Goal: Use online tool/utility: Utilize a website feature to perform a specific function

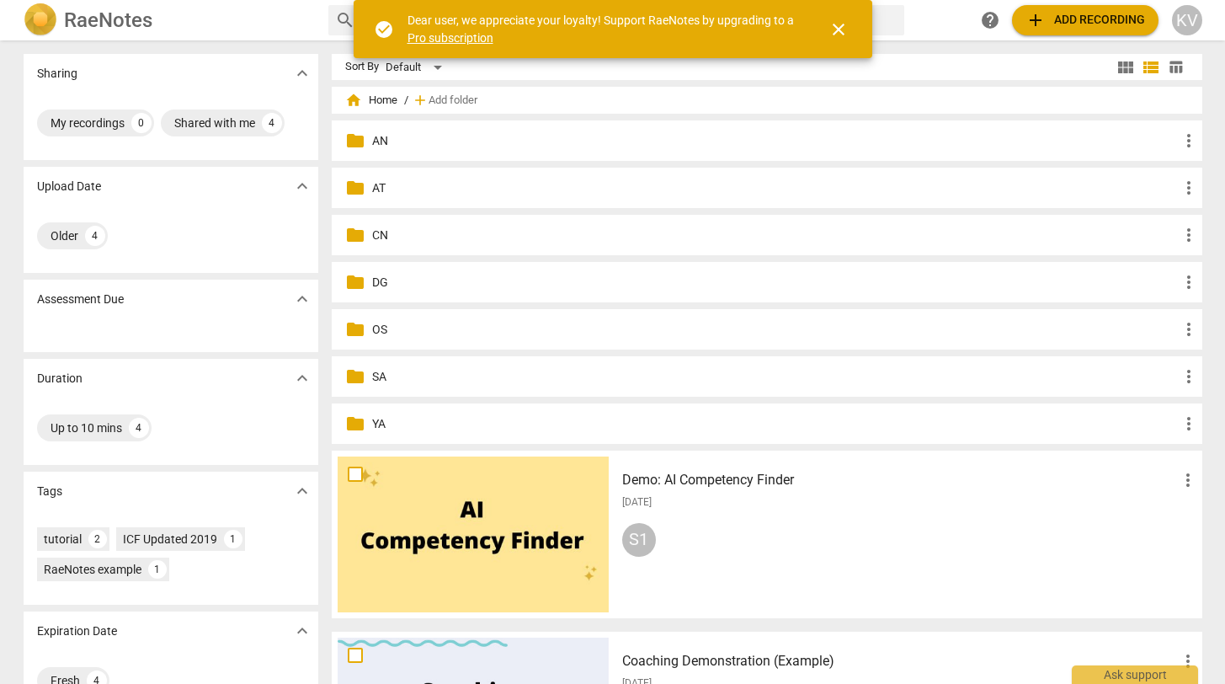
click at [360, 136] on span "folder" at bounding box center [355, 141] width 20 height 20
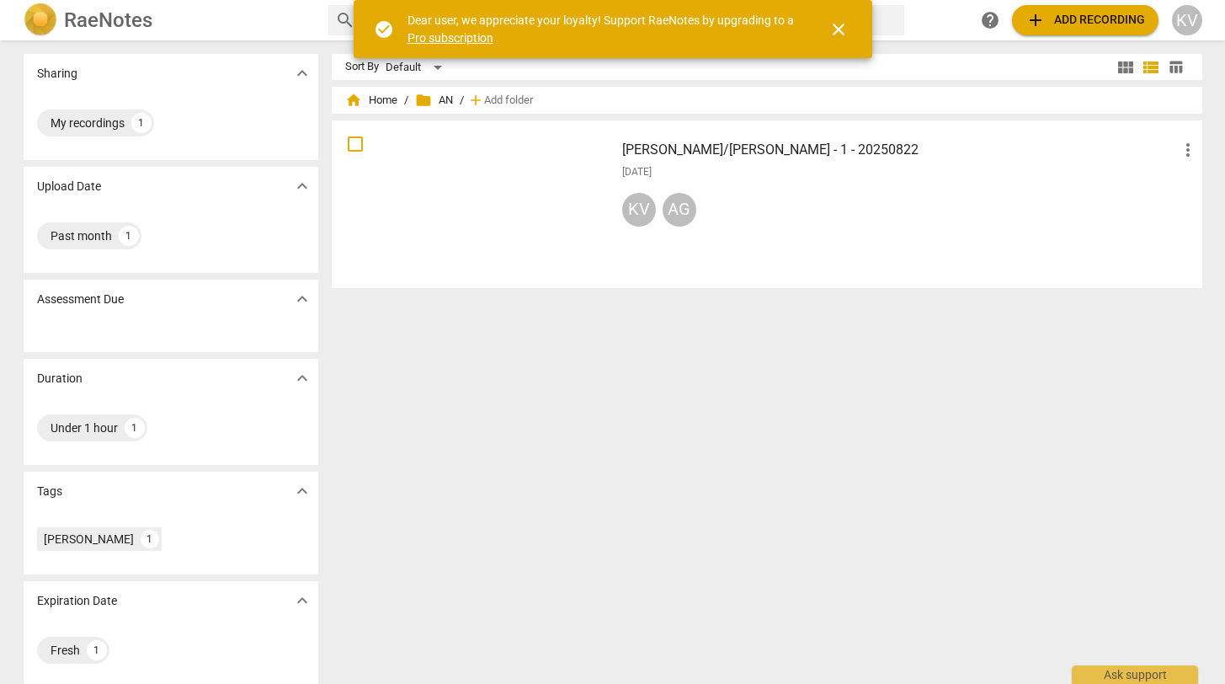
click at [416, 204] on div at bounding box center [473, 204] width 271 height 156
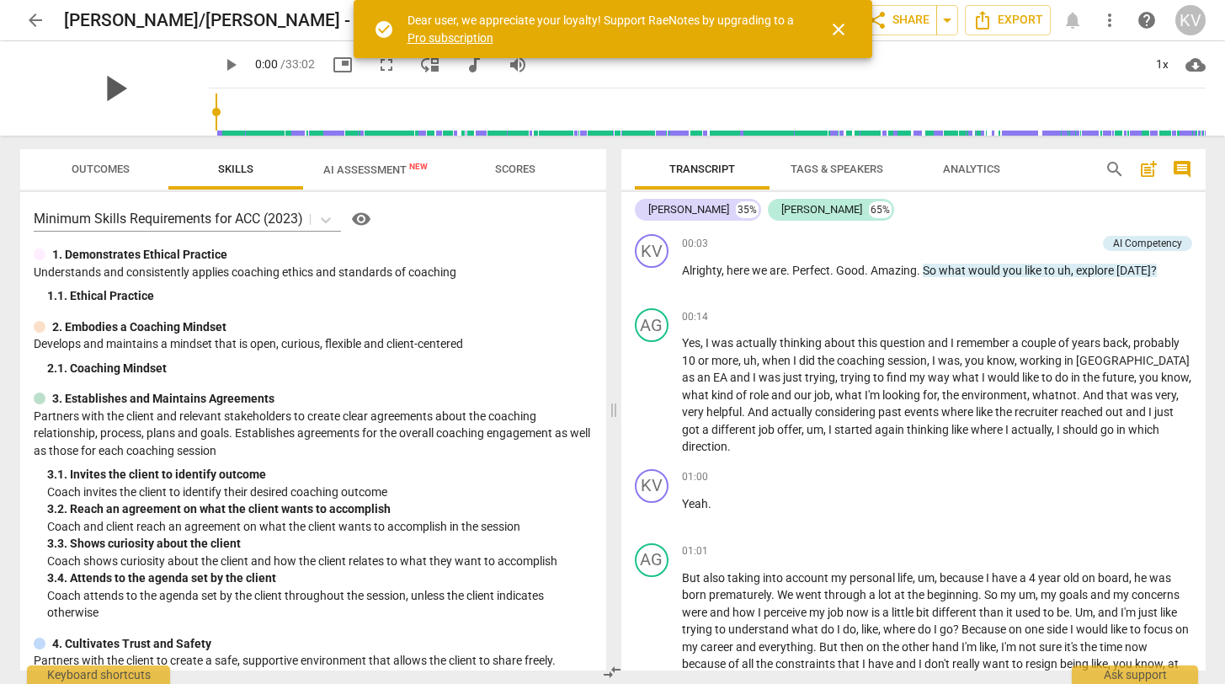
click at [101, 91] on span "play_arrow" at bounding box center [115, 89] width 44 height 44
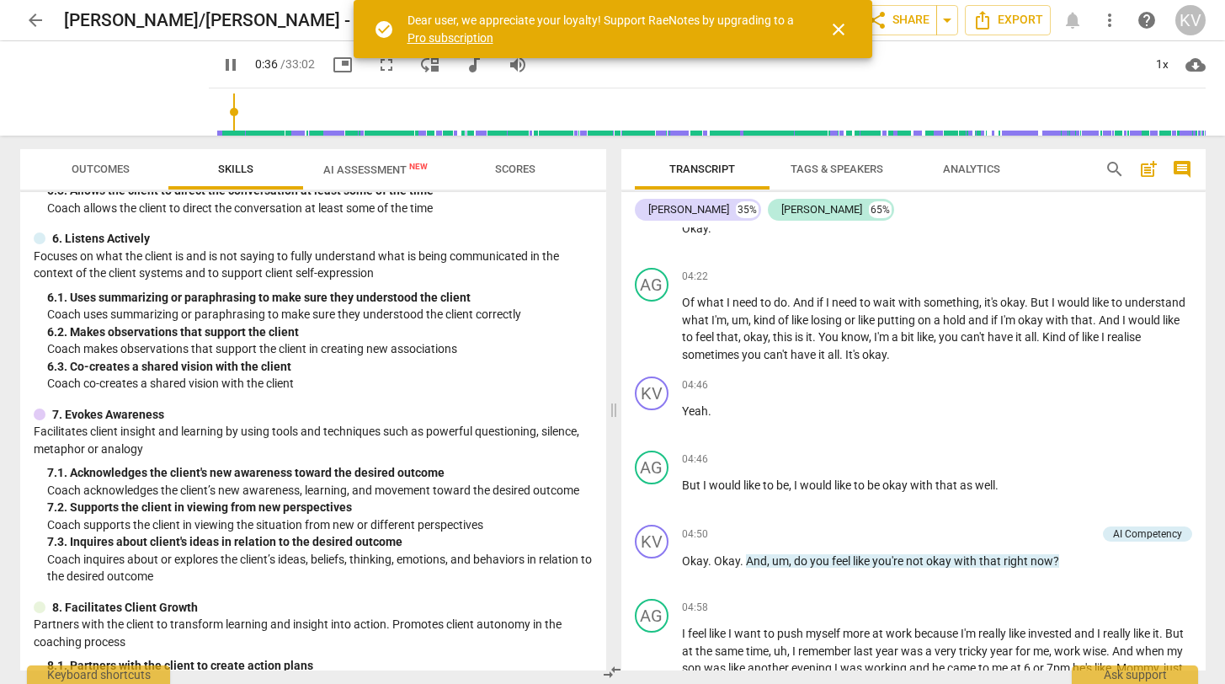
scroll to position [876, 0]
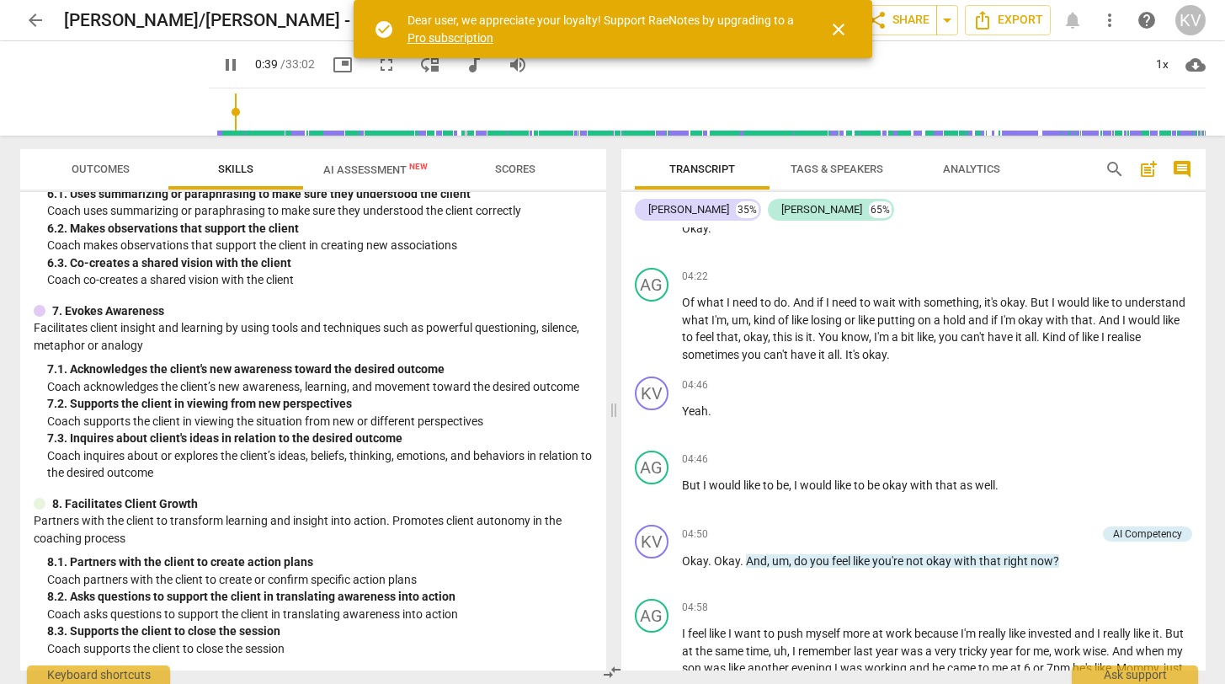
click at [372, 163] on span "AI Assessment New" at bounding box center [375, 169] width 104 height 13
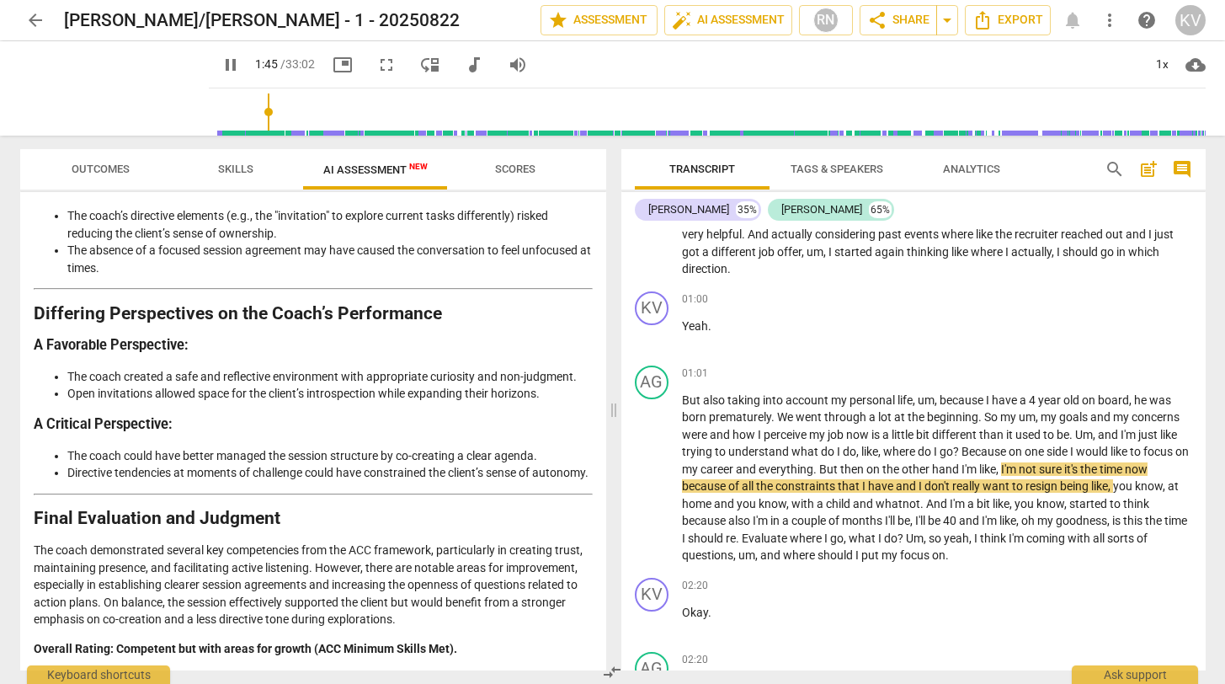
scroll to position [3098, 0]
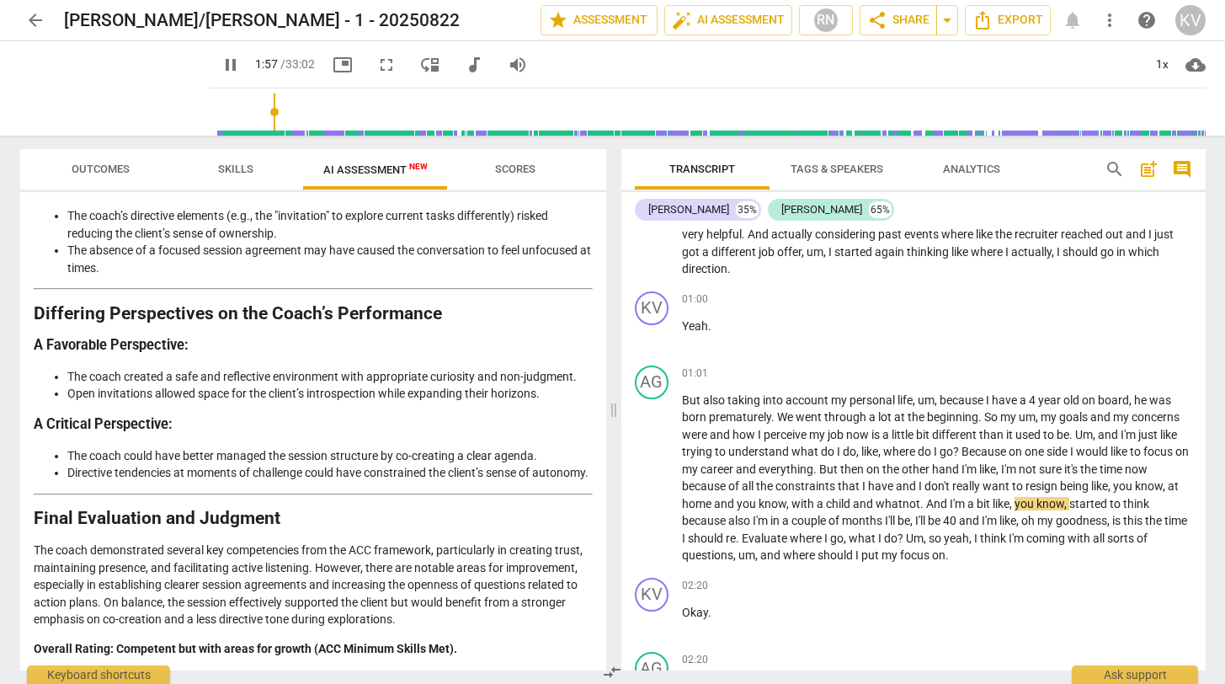
type input "117"
click at [303, 149] on button "AI Assessment New" at bounding box center [375, 169] width 145 height 40
type input "118"
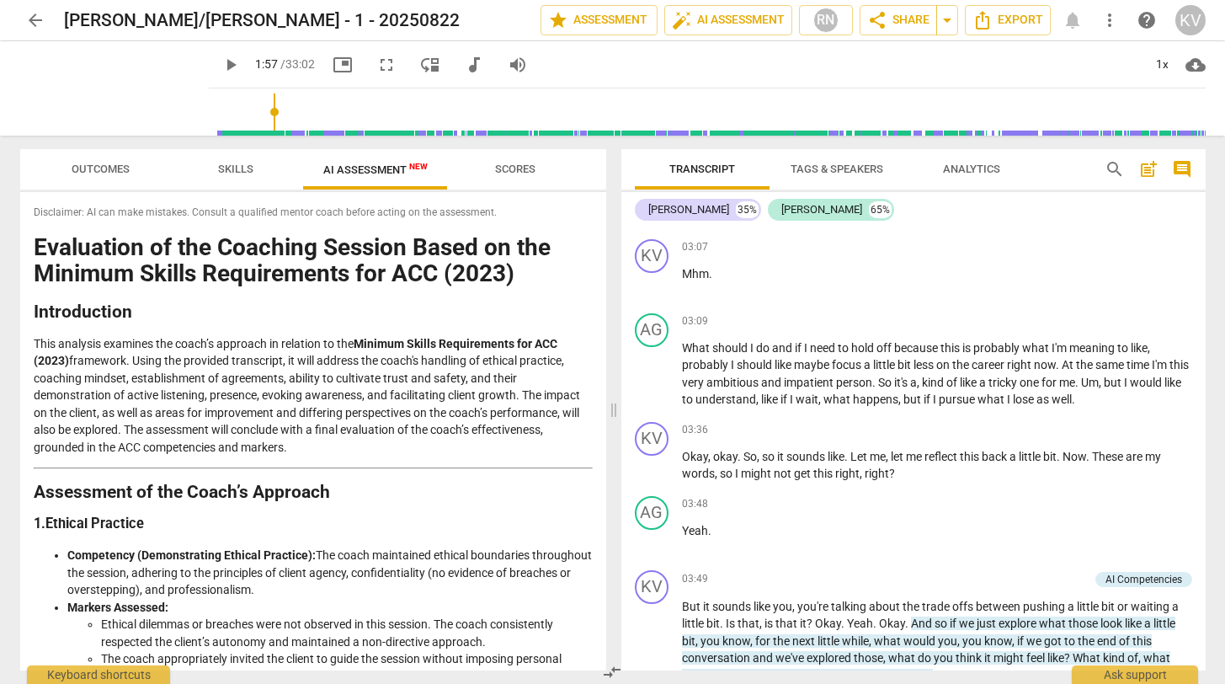
scroll to position [516, 0]
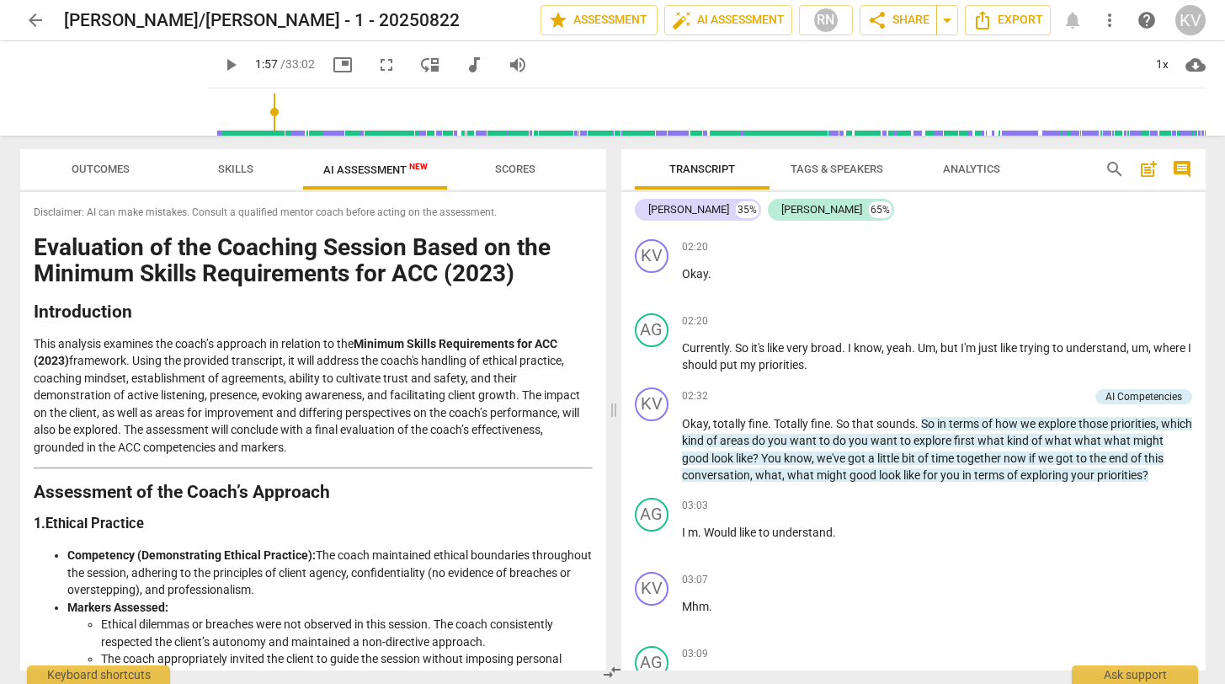
click at [25, 26] on span "arrow_back" at bounding box center [35, 20] width 20 height 20
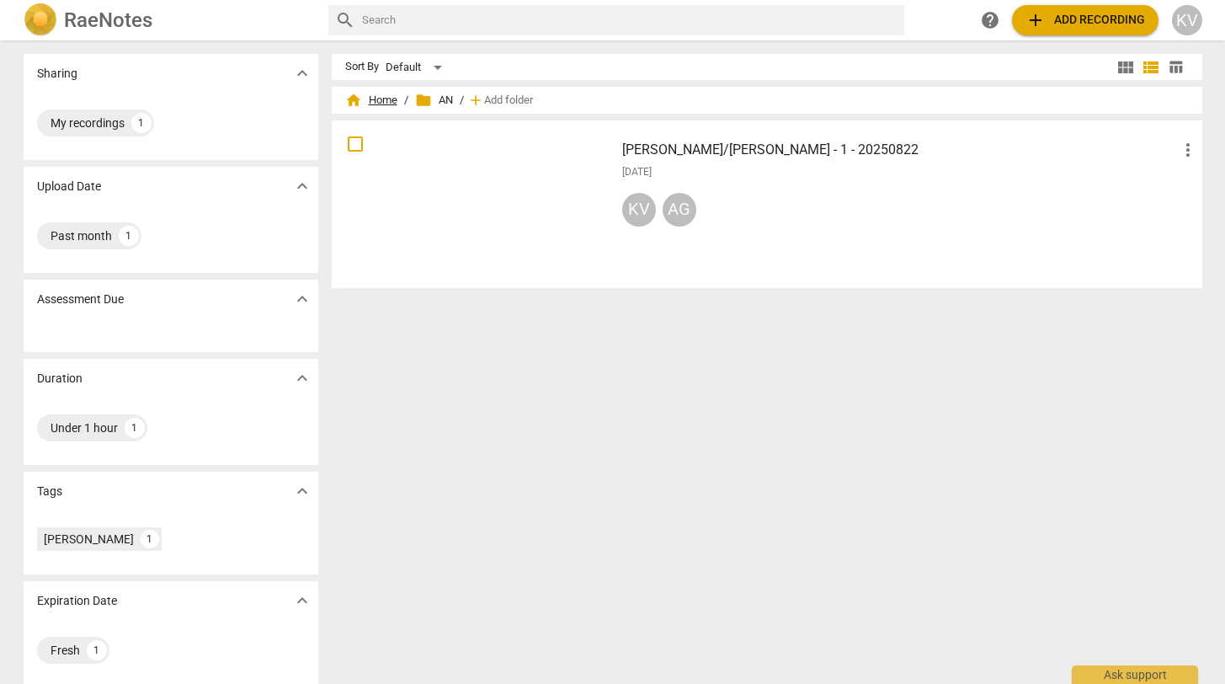
click at [386, 98] on span "home Home" at bounding box center [371, 100] width 52 height 17
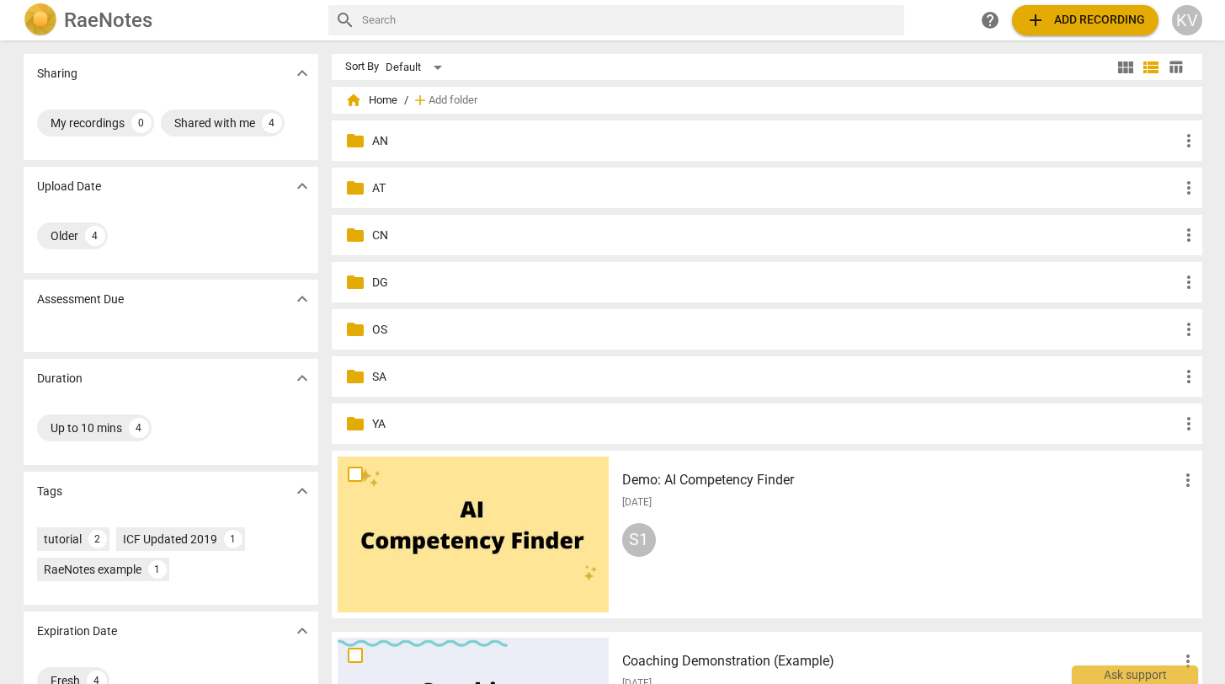
click at [372, 275] on p "DG" at bounding box center [775, 283] width 807 height 18
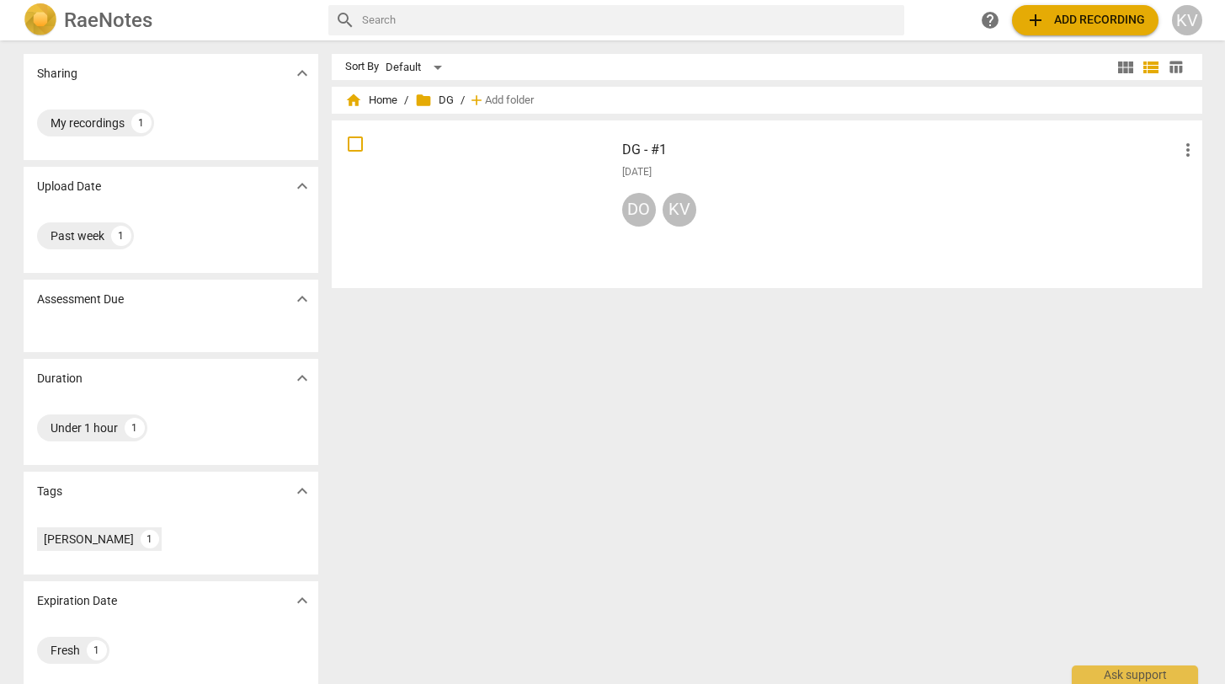
click at [496, 195] on div at bounding box center [473, 204] width 271 height 156
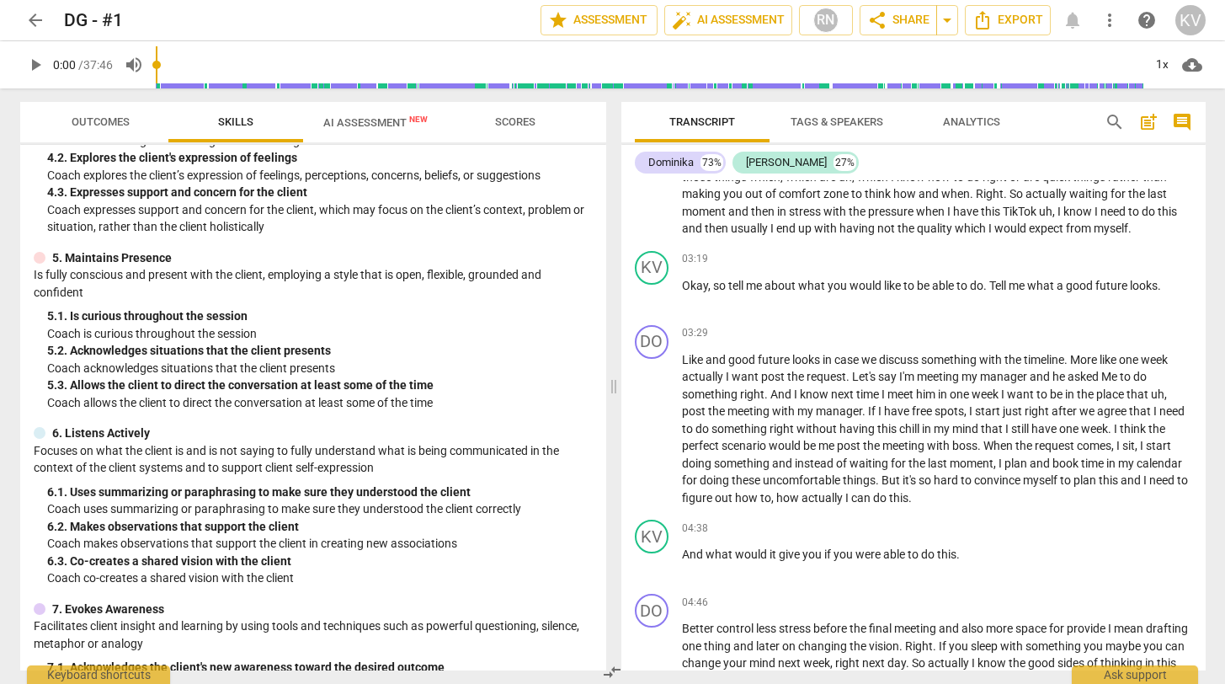
scroll to position [829, 0]
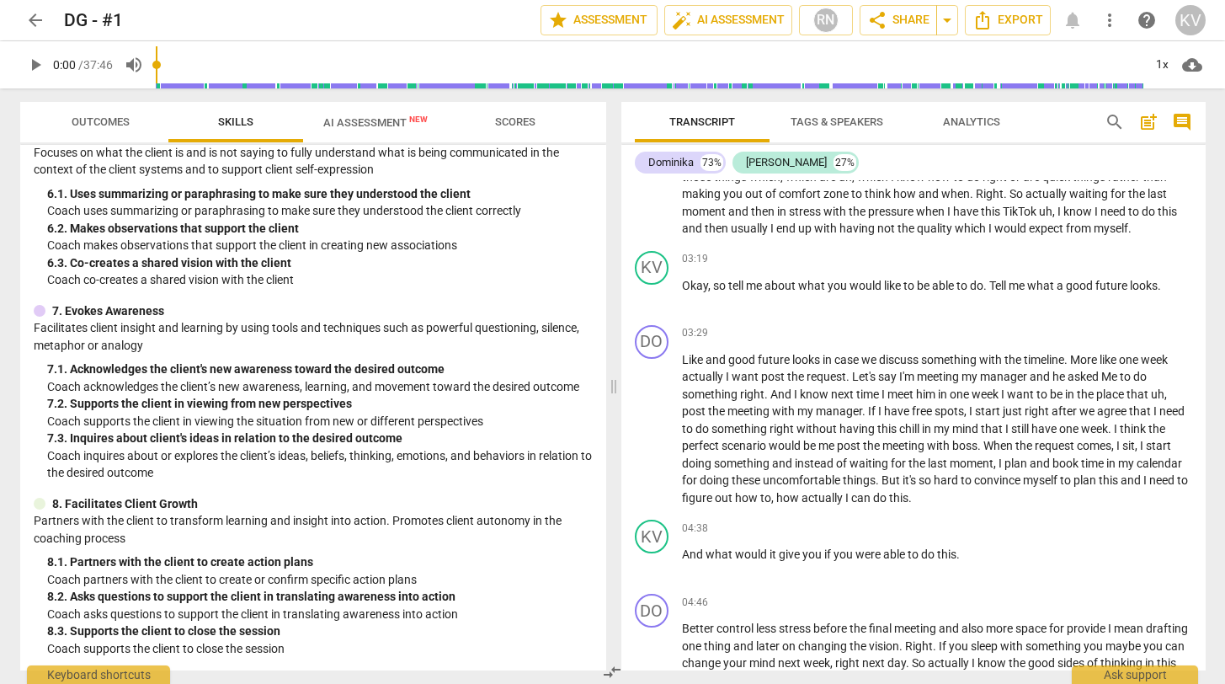
click at [358, 102] on button "AI Assessment New" at bounding box center [375, 122] width 145 height 40
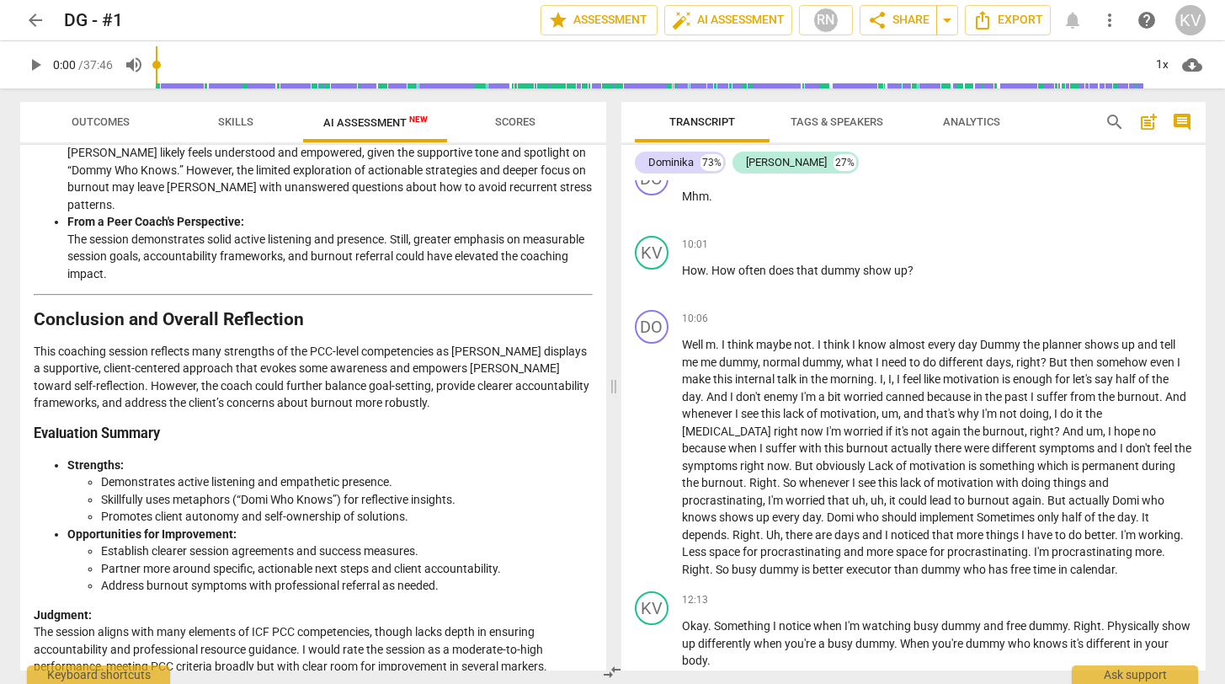
scroll to position [2272, 0]
